Goal: Download file/media

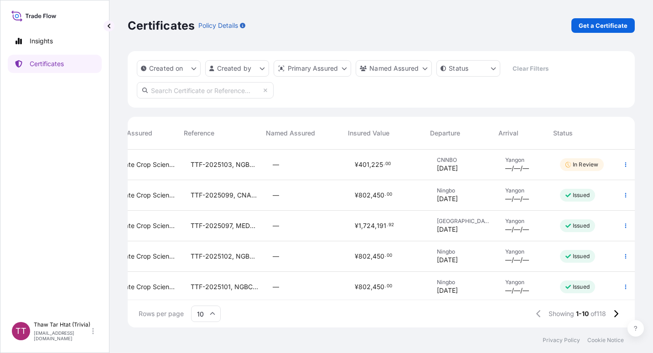
scroll to position [176, 500]
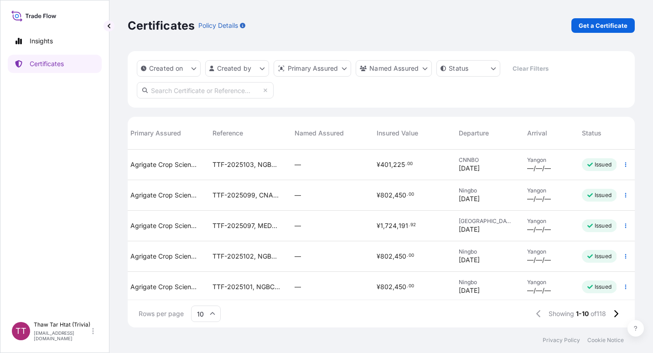
scroll to position [0, 188]
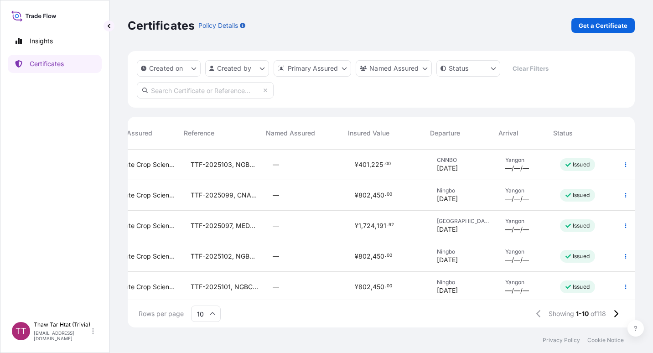
click at [314, 161] on div "—" at bounding box center [307, 164] width 68 height 9
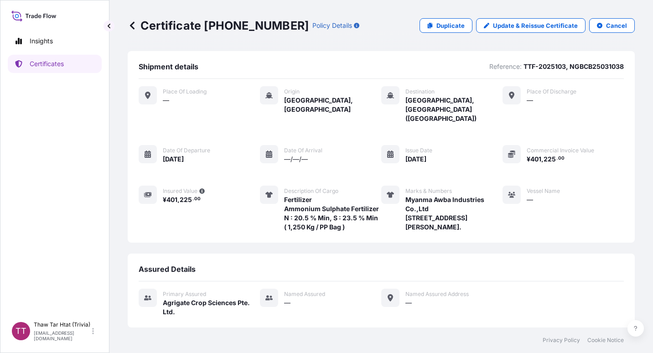
scroll to position [104, 0]
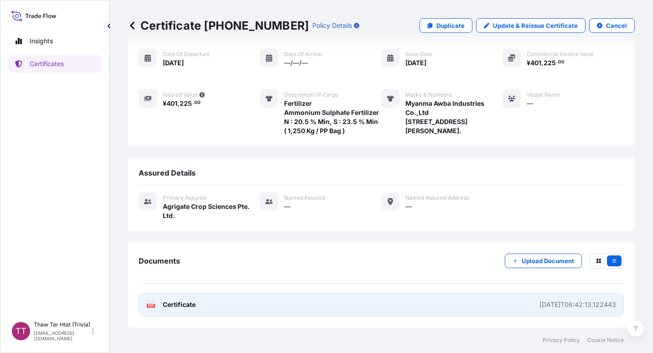
click at [256, 305] on link "PDF Certificate [DATE]T06:42:13.122443" at bounding box center [381, 305] width 485 height 24
